Goal: Task Accomplishment & Management: Manage account settings

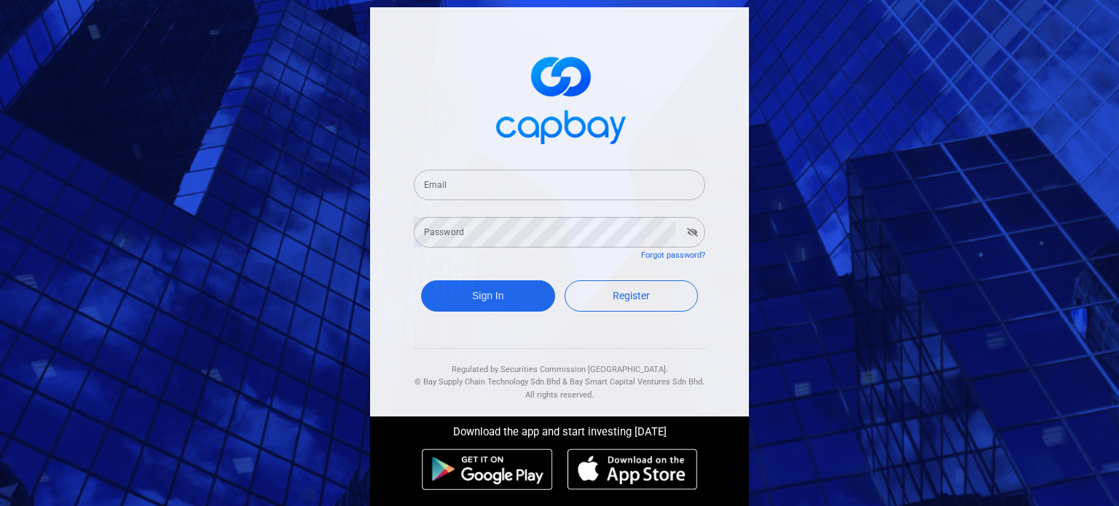
click at [582, 170] on input "Email" at bounding box center [559, 185] width 291 height 31
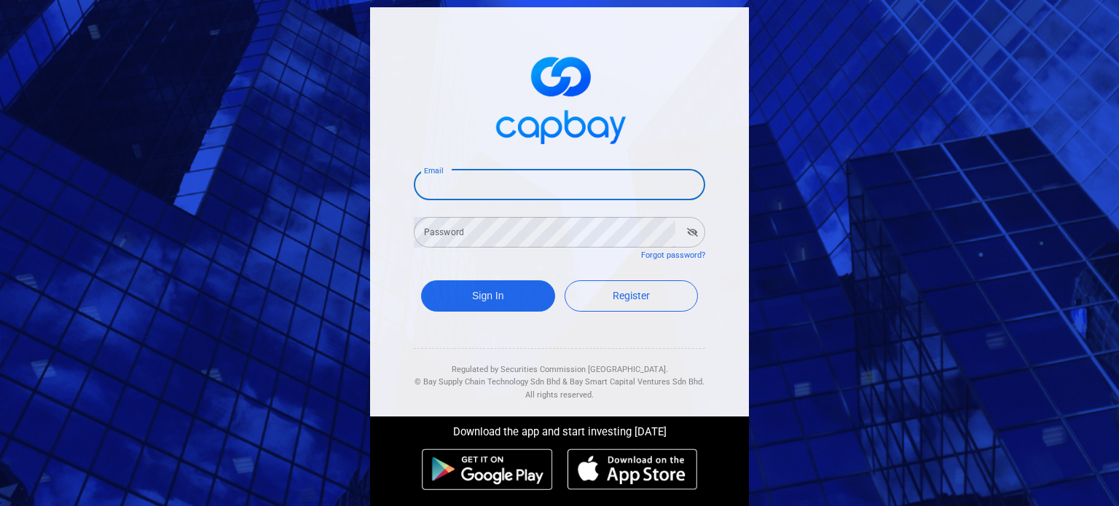
type input "[EMAIL_ADDRESS][DOMAIN_NAME]"
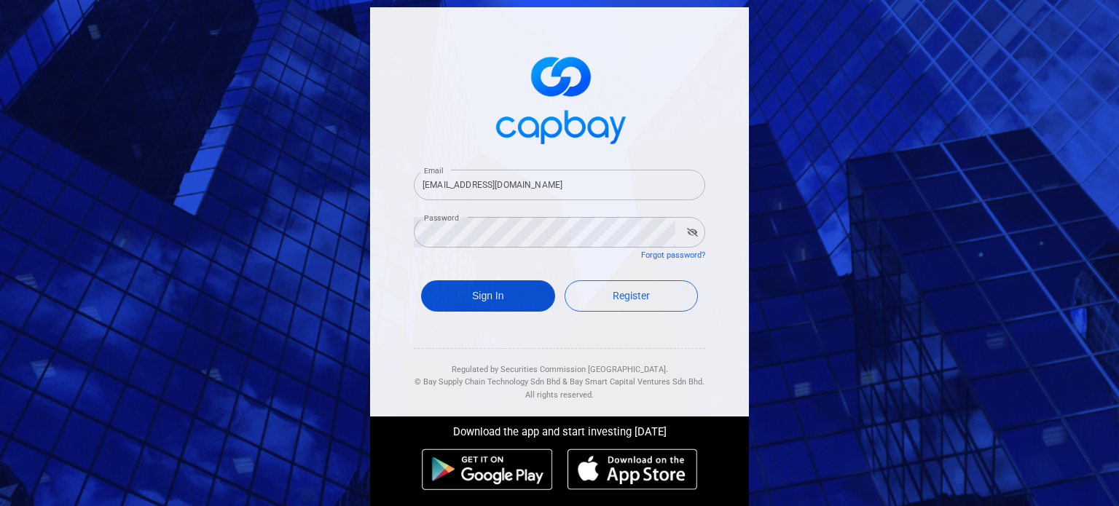
click at [528, 294] on button "Sign In" at bounding box center [488, 296] width 134 height 31
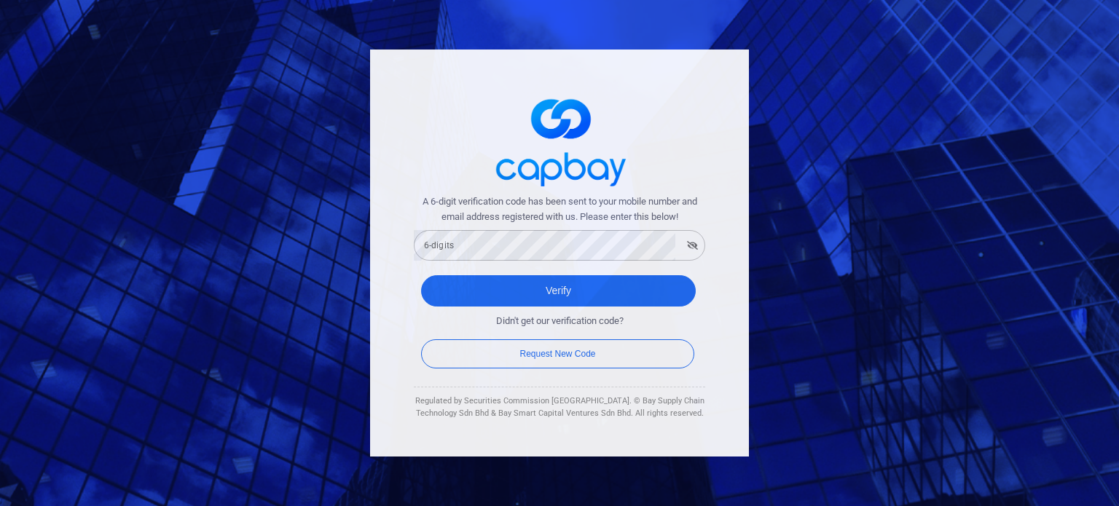
click at [528, 224] on span "A 6-digit verification code has been sent to your mobile number and email addre…" at bounding box center [559, 210] width 291 height 31
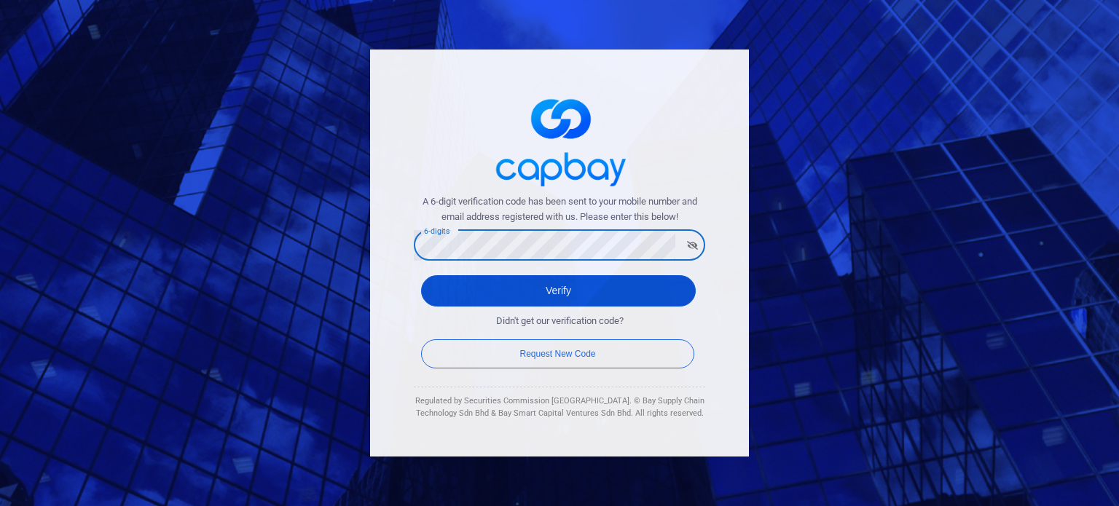
click at [565, 299] on button "Verify" at bounding box center [558, 290] width 275 height 31
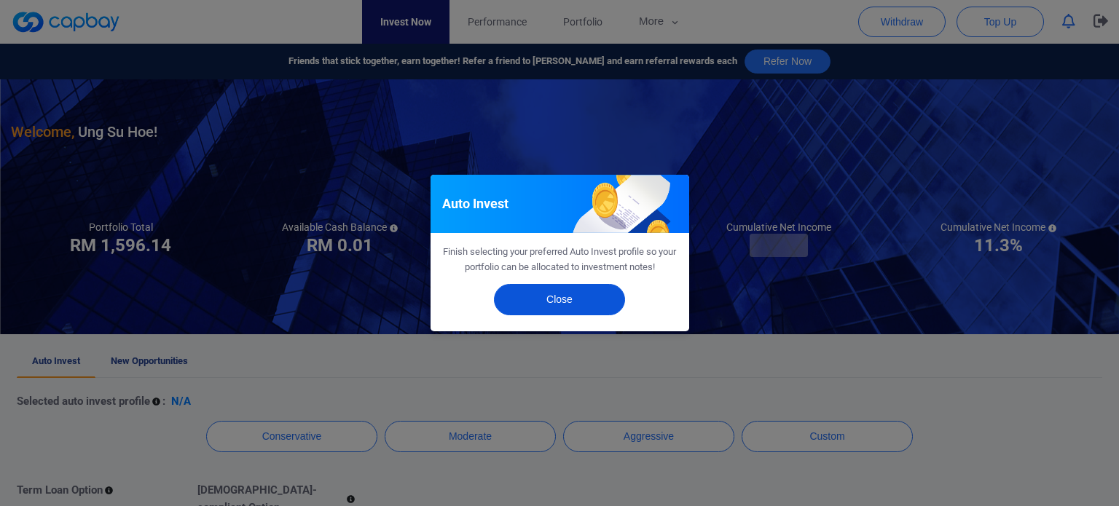
click at [595, 298] on button "Close" at bounding box center [559, 299] width 131 height 31
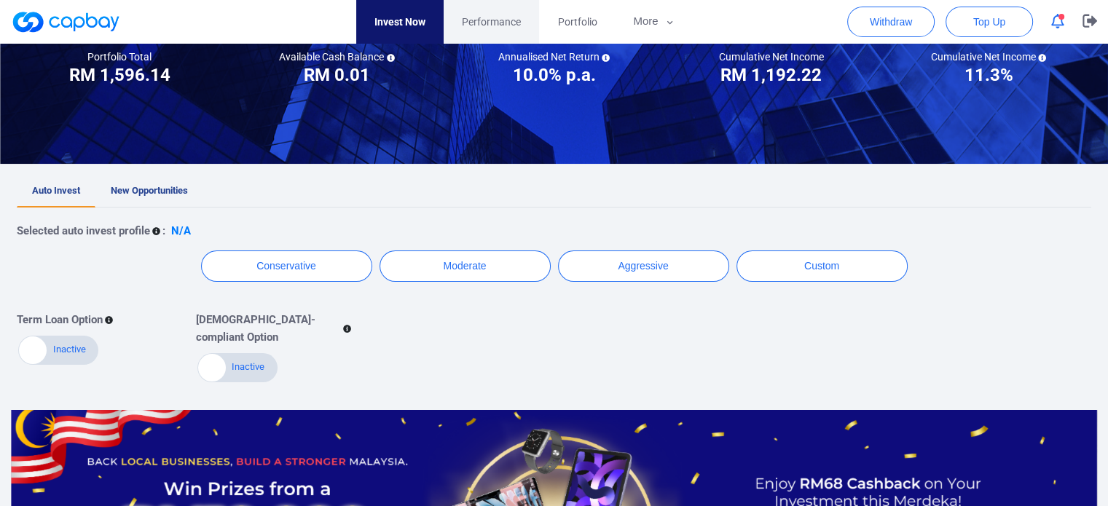
scroll to position [146, 0]
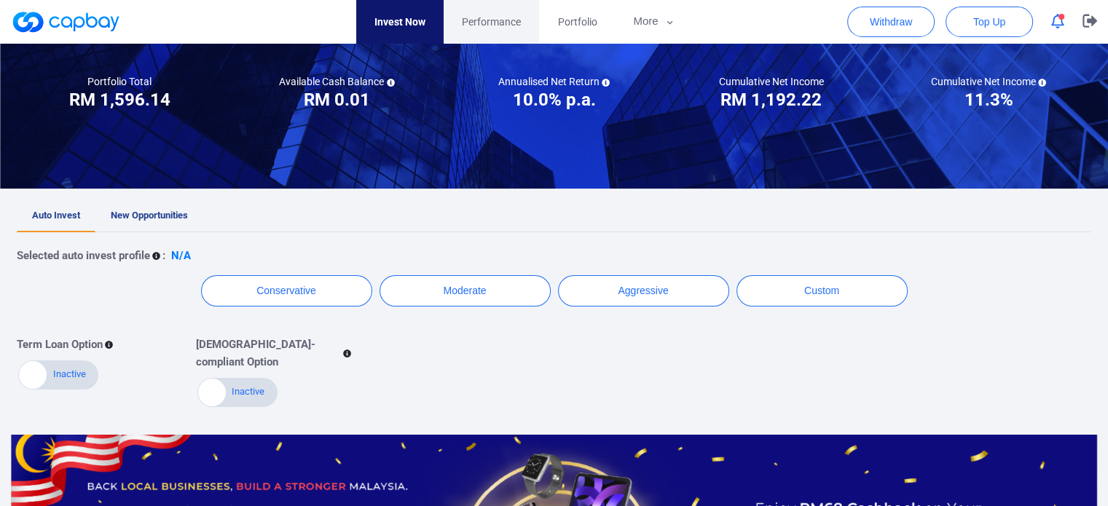
click at [488, 31] on link "Performance" at bounding box center [491, 22] width 95 height 44
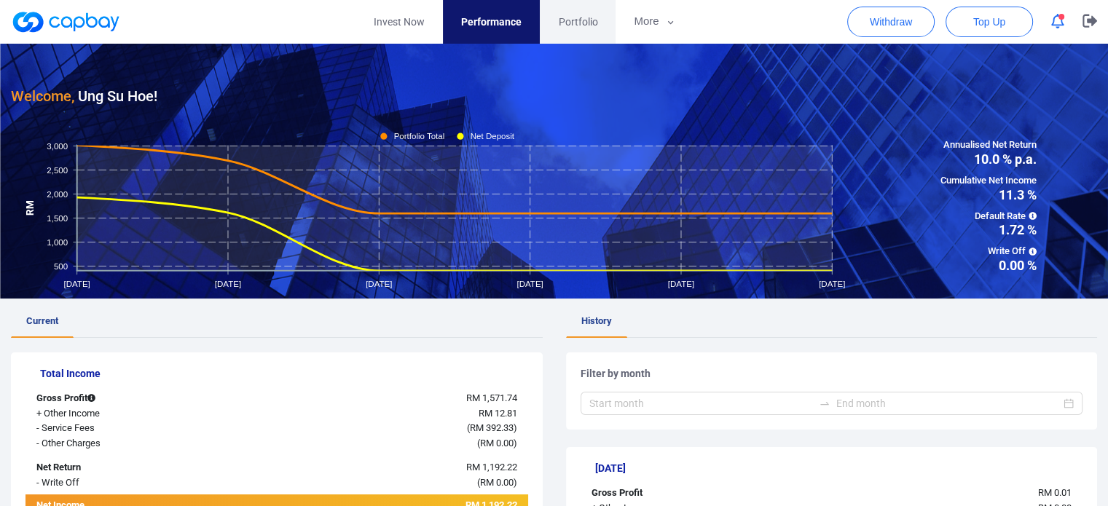
click at [582, 21] on span "Portfolio" at bounding box center [577, 22] width 39 height 16
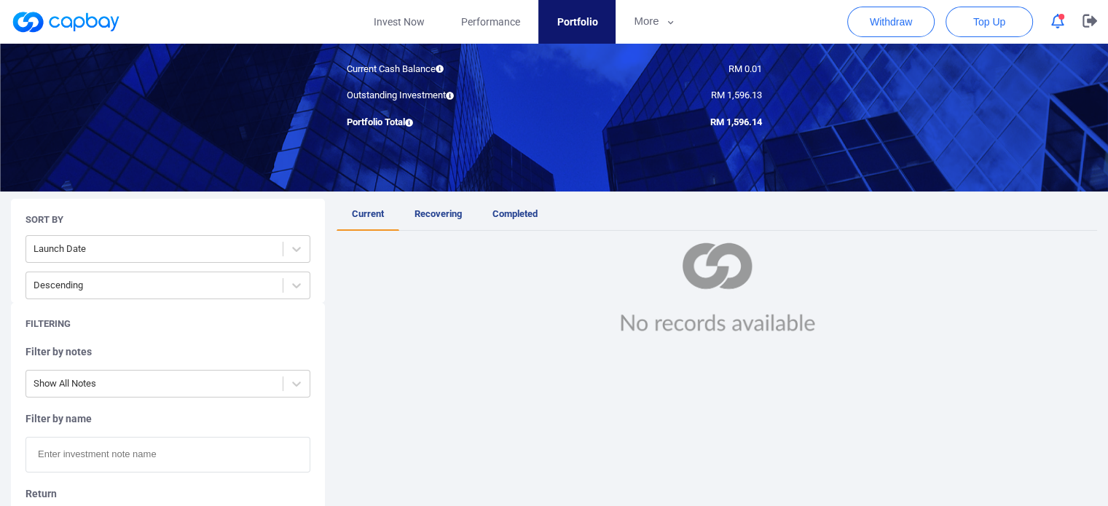
scroll to position [146, 0]
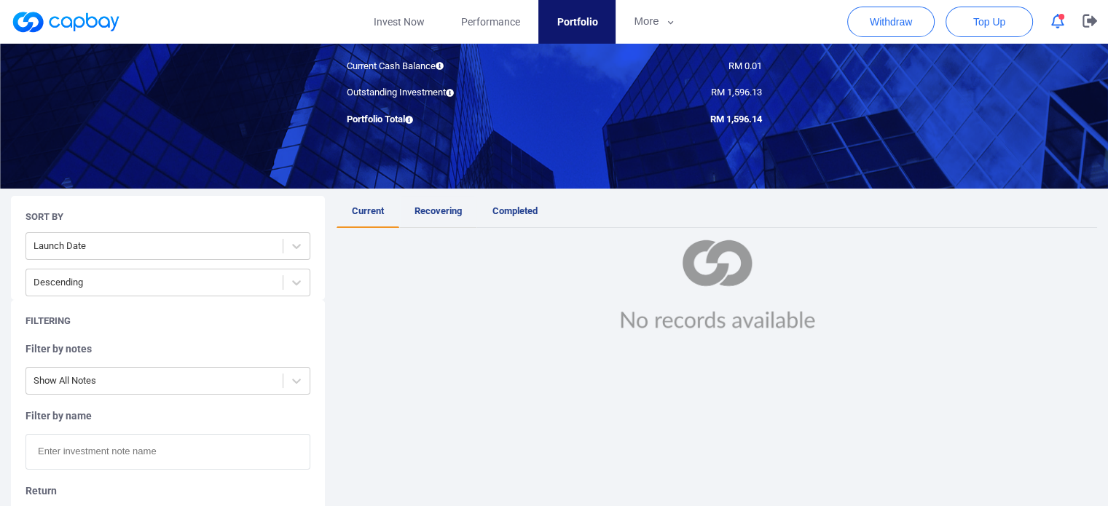
click at [443, 206] on span "Recovering" at bounding box center [438, 210] width 47 height 11
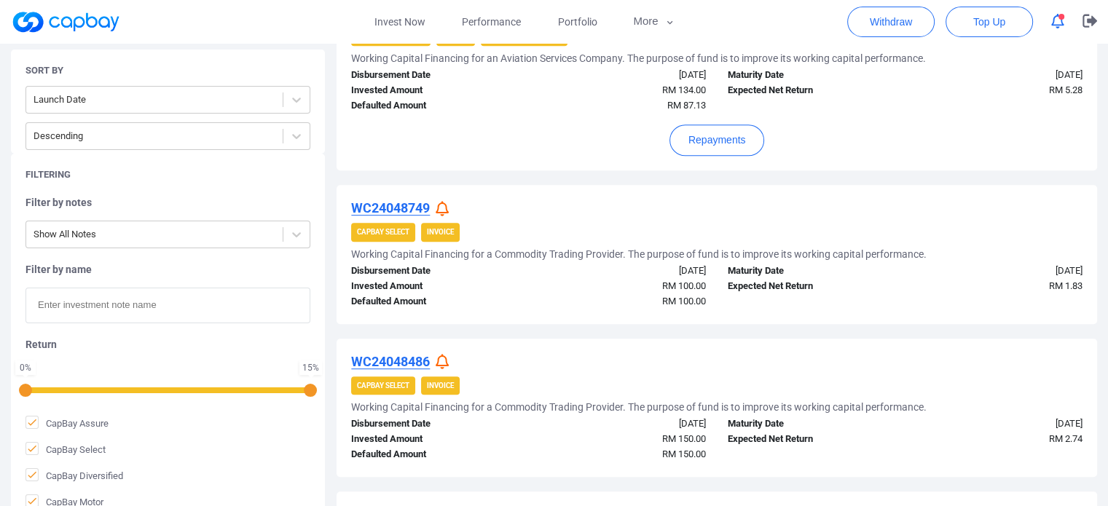
scroll to position [689, 0]
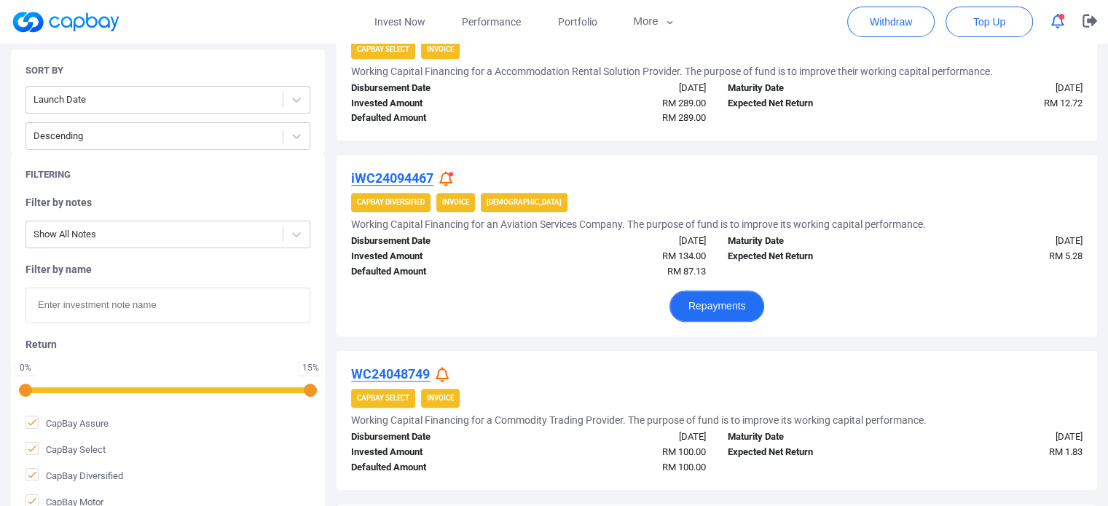
click at [713, 308] on button "Repayments" at bounding box center [717, 306] width 95 height 31
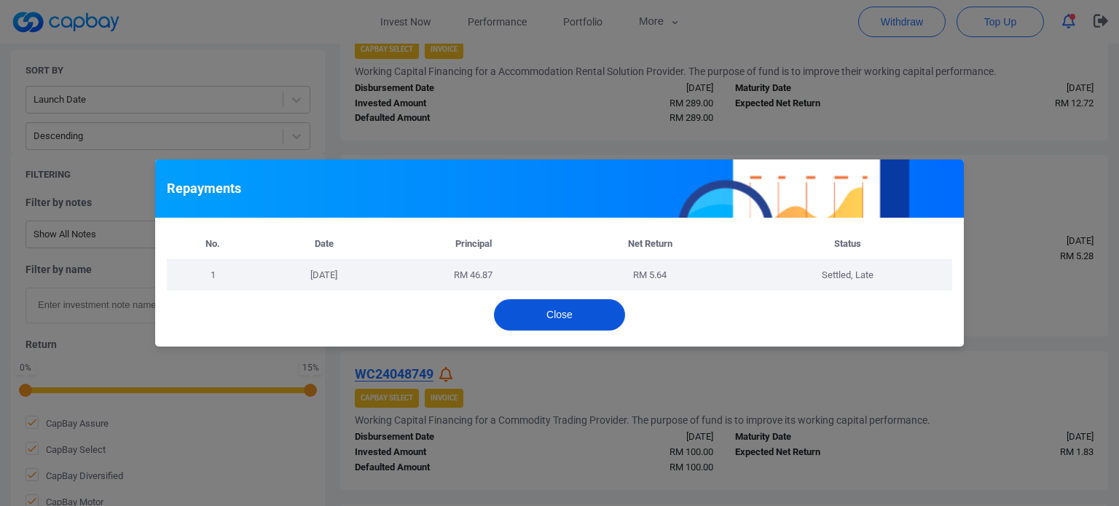
click at [594, 319] on button "Close" at bounding box center [559, 314] width 131 height 31
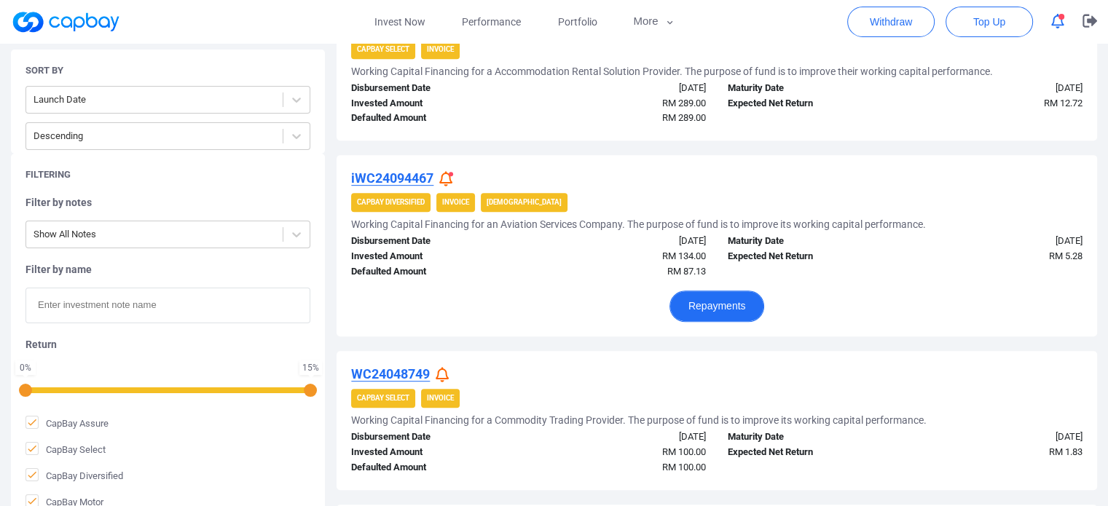
click at [710, 308] on button "Repayments" at bounding box center [717, 306] width 95 height 31
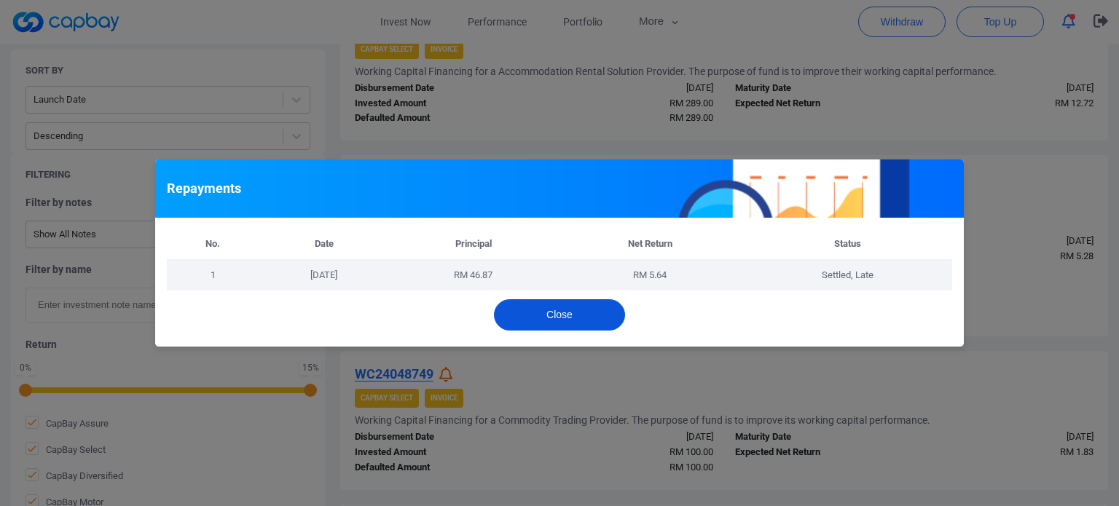
click at [598, 313] on button "Close" at bounding box center [559, 314] width 131 height 31
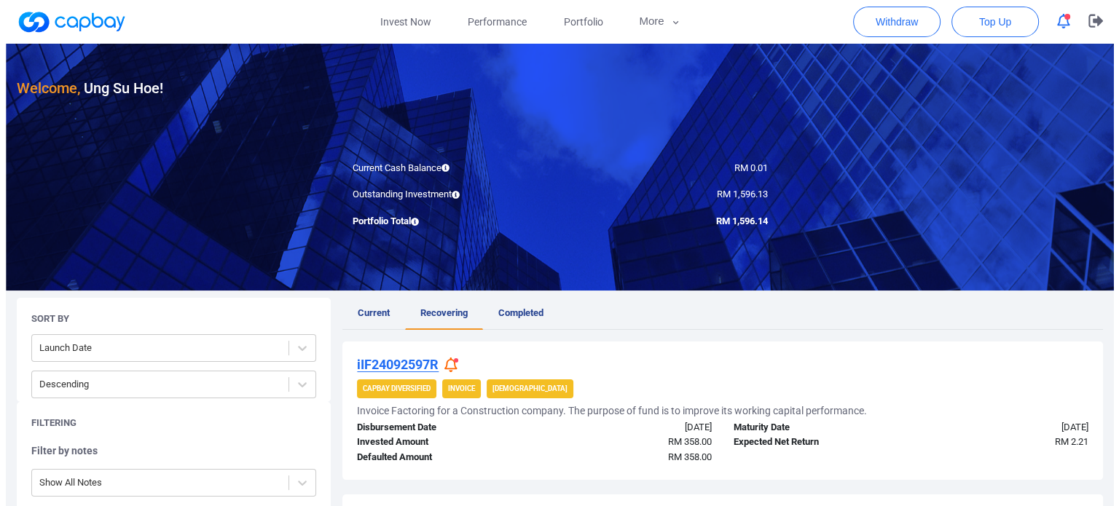
scroll to position [0, 0]
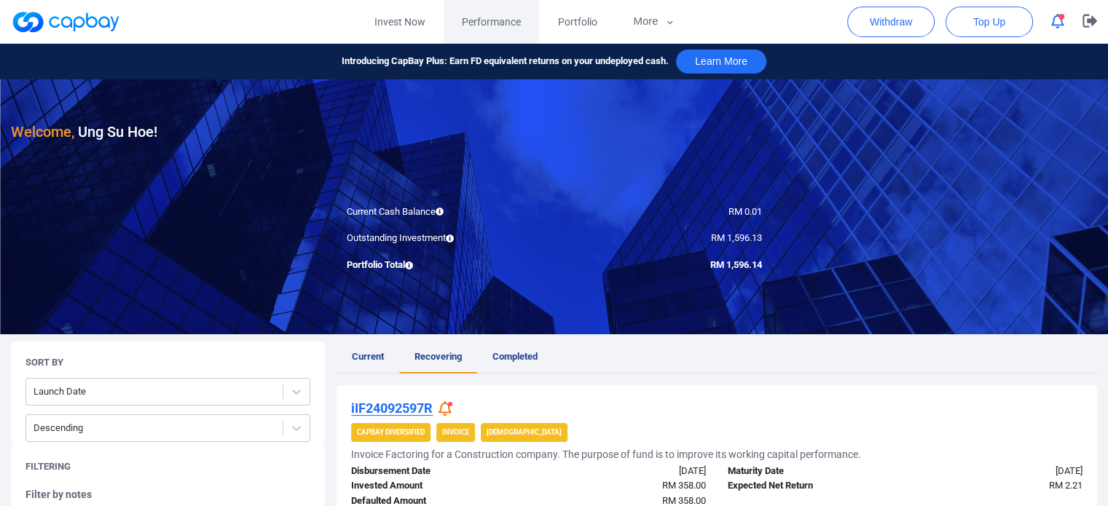
click at [493, 17] on span "Performance" at bounding box center [491, 22] width 59 height 16
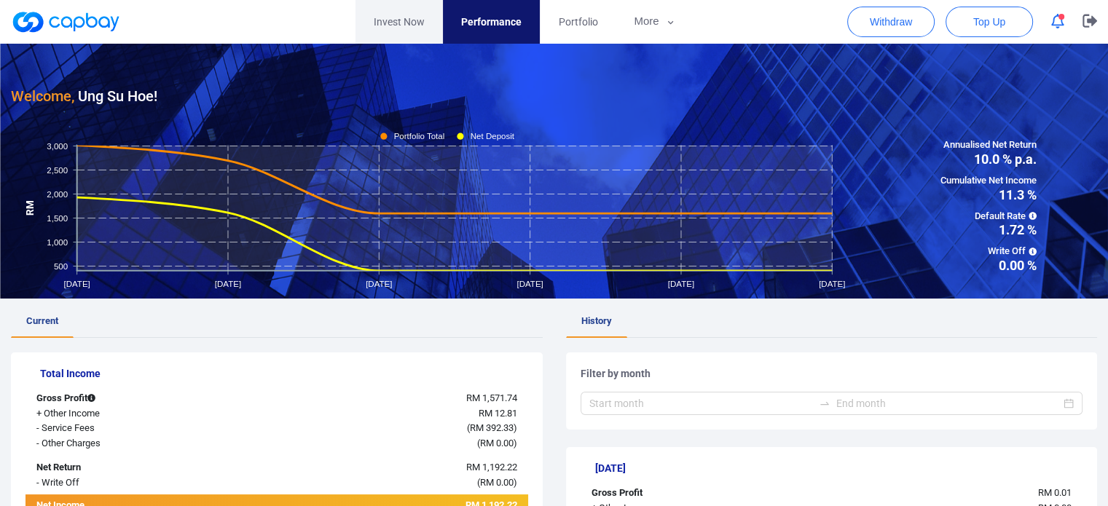
click at [404, 20] on link "Invest Now" at bounding box center [399, 22] width 87 height 44
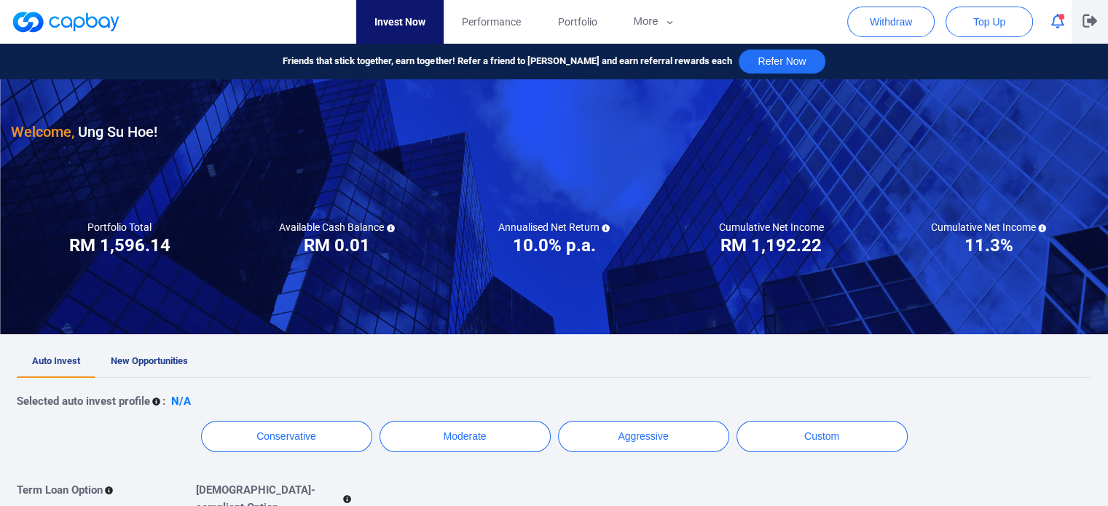
click at [1093, 17] on icon "button" at bounding box center [1090, 21] width 15 height 13
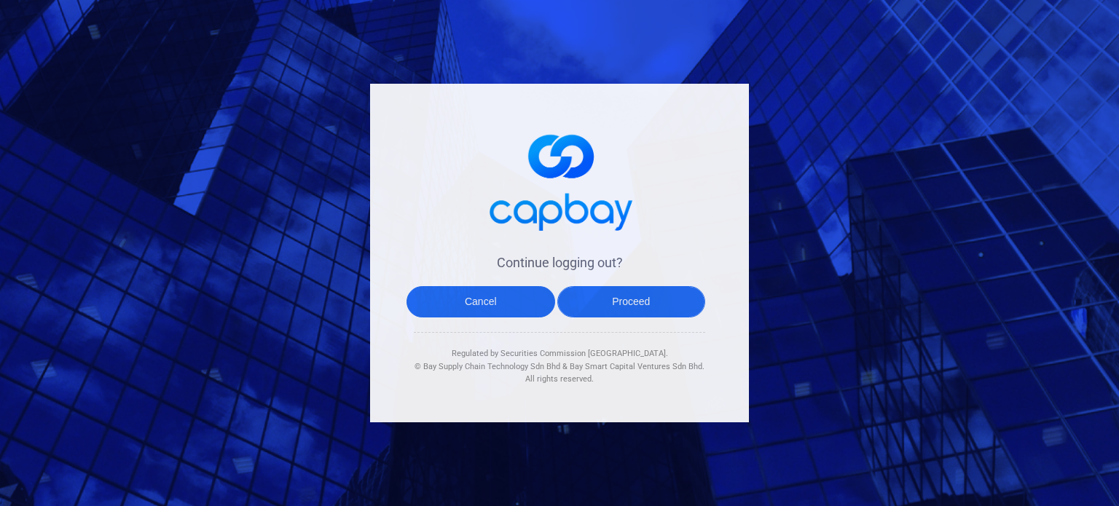
click at [603, 308] on button "Proceed" at bounding box center [631, 301] width 149 height 31
